Goal: Task Accomplishment & Management: Manage account settings

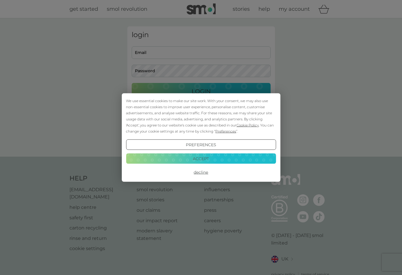
type input "[EMAIL_ADDRESS][PERSON_NAME][DOMAIN_NAME]"
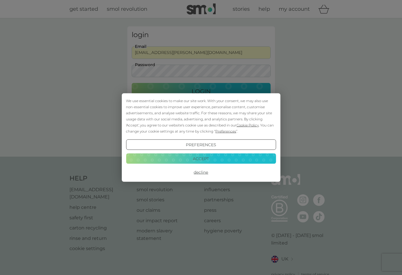
click at [198, 157] on button "Accept" at bounding box center [201, 158] width 150 height 10
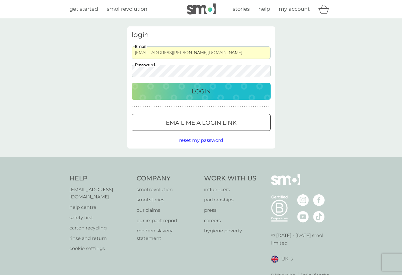
click at [197, 95] on p "Login" at bounding box center [201, 91] width 19 height 9
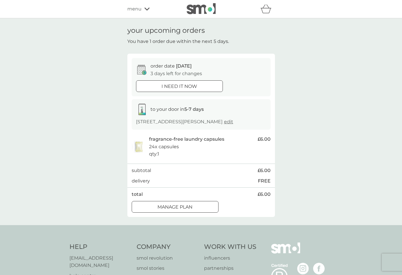
click at [171, 208] on button "Manage plan" at bounding box center [175, 207] width 87 height 12
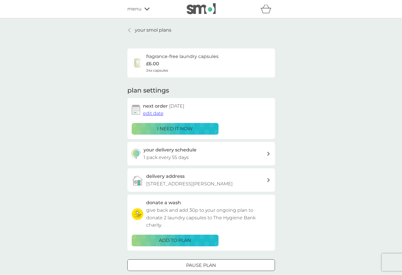
click at [161, 116] on span "edit date" at bounding box center [153, 113] width 21 height 6
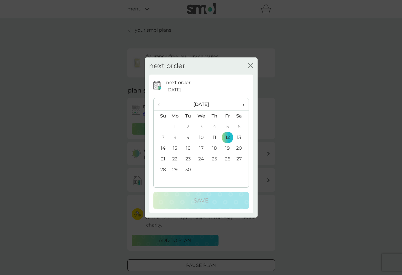
click at [244, 104] on span "›" at bounding box center [241, 104] width 6 height 12
drag, startPoint x: 163, startPoint y: 148, endPoint x: 164, endPoint y: 151, distance: 3.1
click at [163, 149] on td "12" at bounding box center [161, 148] width 15 height 11
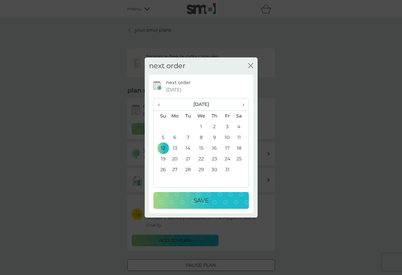
click at [200, 202] on p "Save" at bounding box center [201, 199] width 15 height 9
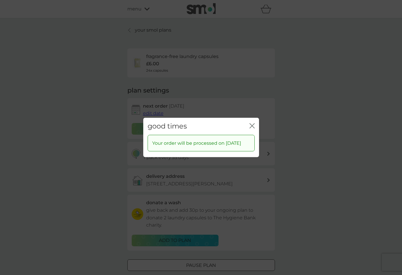
click at [250, 123] on icon "close" at bounding box center [252, 125] width 5 height 5
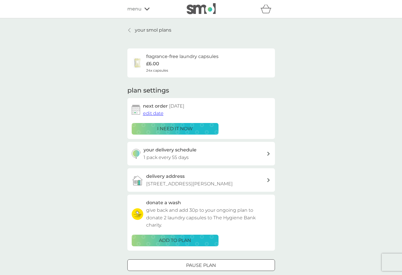
click at [139, 27] on p "your smol plans" at bounding box center [153, 30] width 36 height 8
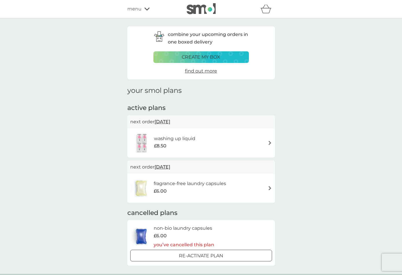
click at [165, 121] on span "[DATE]" at bounding box center [163, 121] width 16 height 11
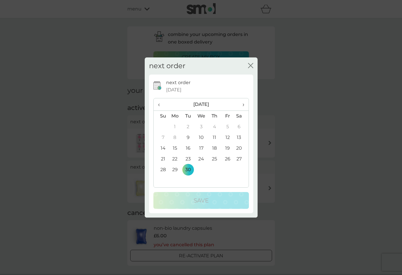
click at [244, 103] on span "›" at bounding box center [241, 104] width 6 height 12
click at [163, 170] on td "25" at bounding box center [161, 169] width 15 height 11
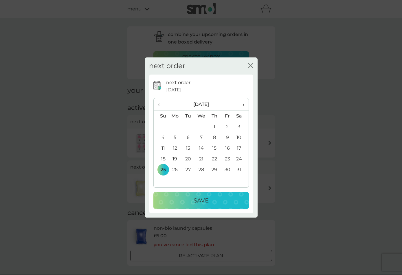
click at [191, 206] on button "Save" at bounding box center [201, 200] width 96 height 17
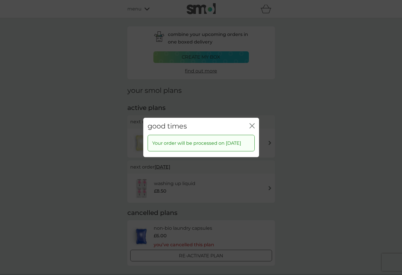
click at [251, 123] on icon "close" at bounding box center [251, 125] width 2 height 5
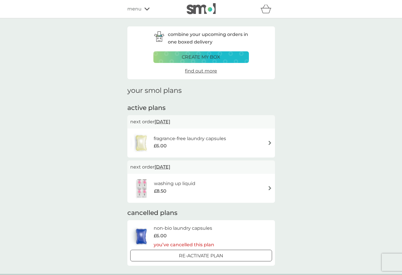
click at [140, 11] on span "menu" at bounding box center [134, 9] width 14 height 8
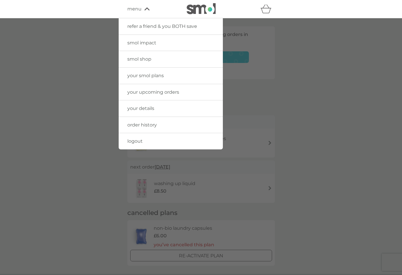
click at [140, 11] on span "menu" at bounding box center [134, 9] width 14 height 8
